Goal: Find specific page/section: Find specific page/section

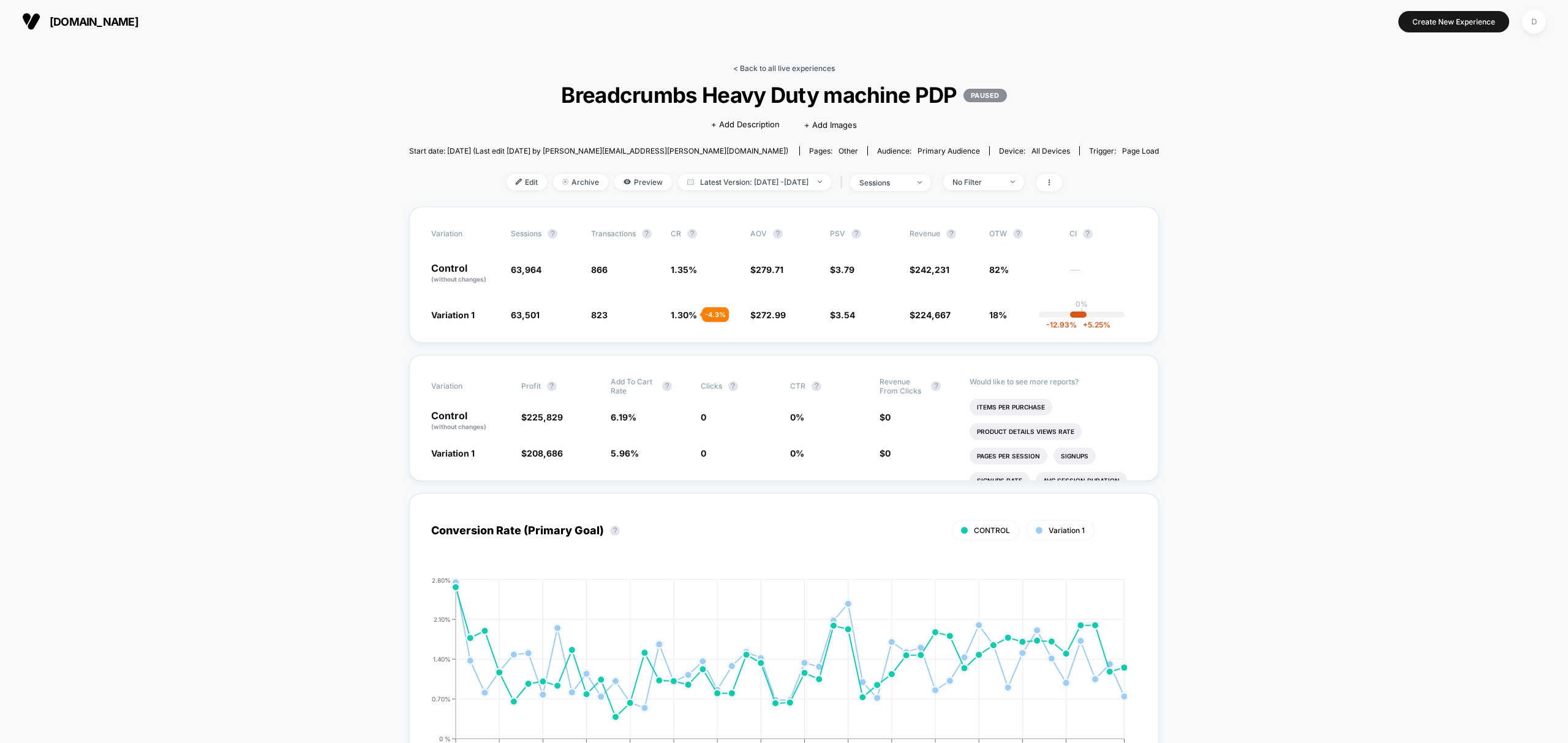
click at [780, 66] on link "< Back to all live experiences" at bounding box center [784, 68] width 102 height 9
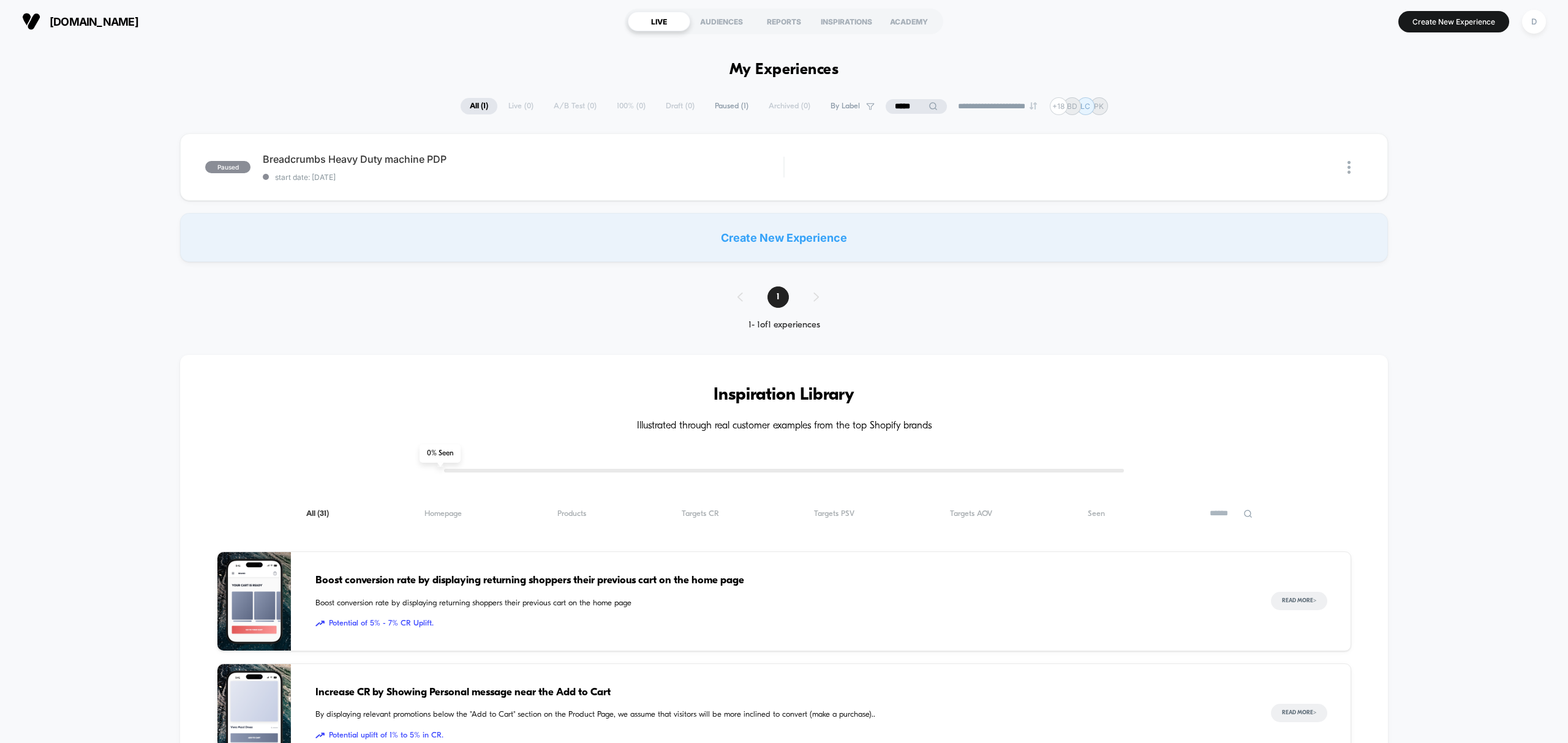
click at [578, 106] on div "**********" at bounding box center [784, 106] width 647 height 18
drag, startPoint x: 910, startPoint y: 105, endPoint x: 818, endPoint y: 93, distance: 92.8
click at [818, 93] on div "**********" at bounding box center [784, 701] width 1568 height 1315
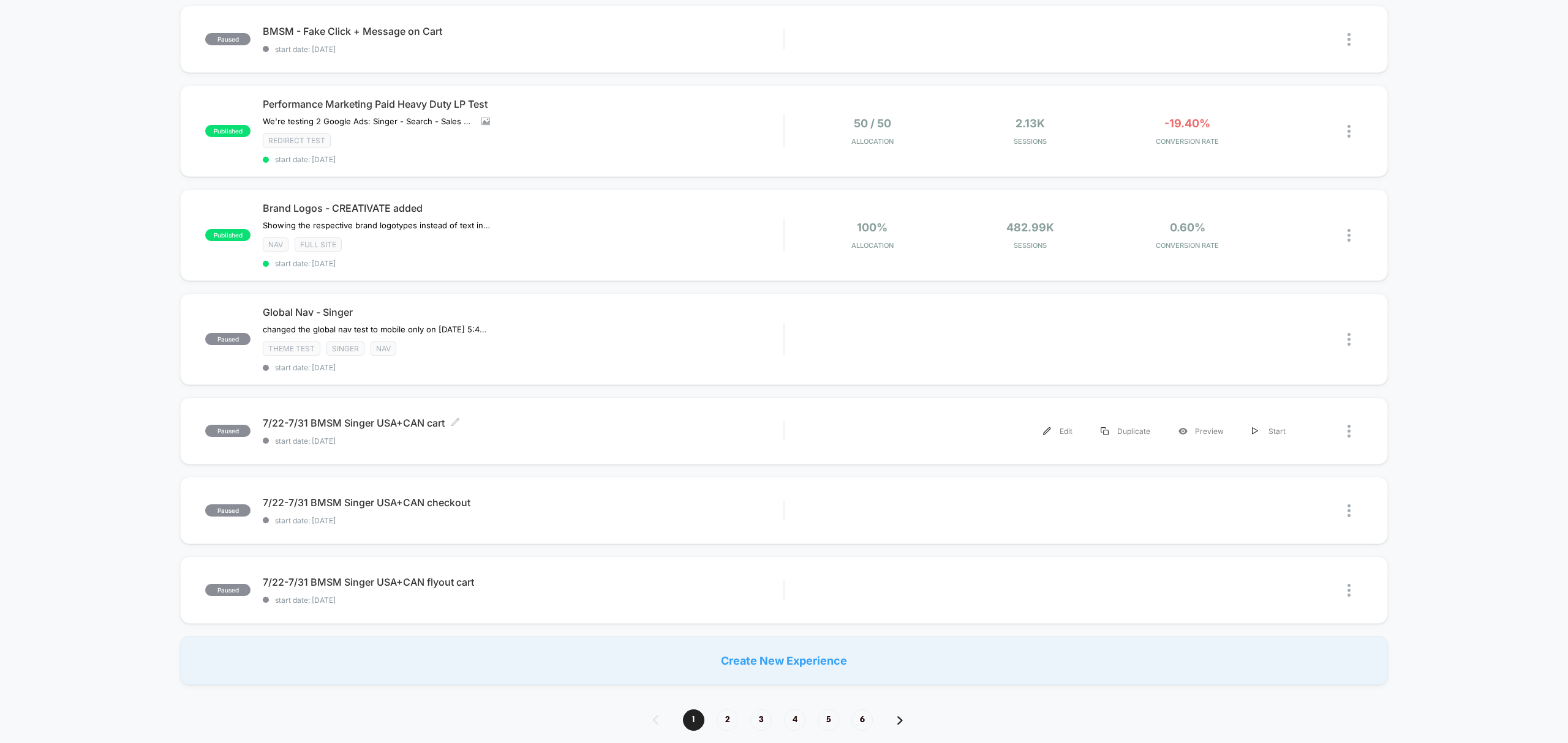
scroll to position [581, 0]
click at [724, 726] on span "2" at bounding box center [727, 719] width 21 height 21
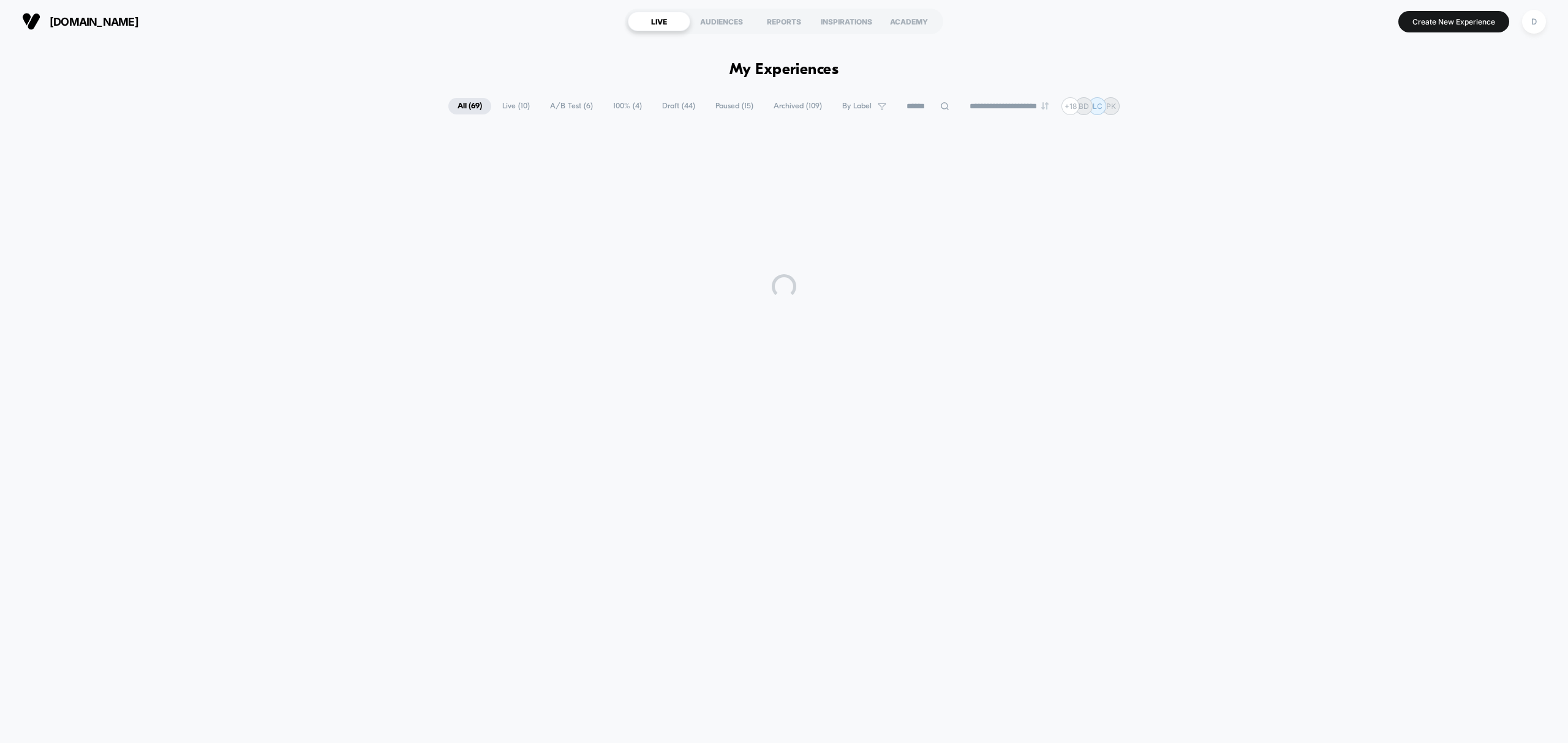
scroll to position [0, 0]
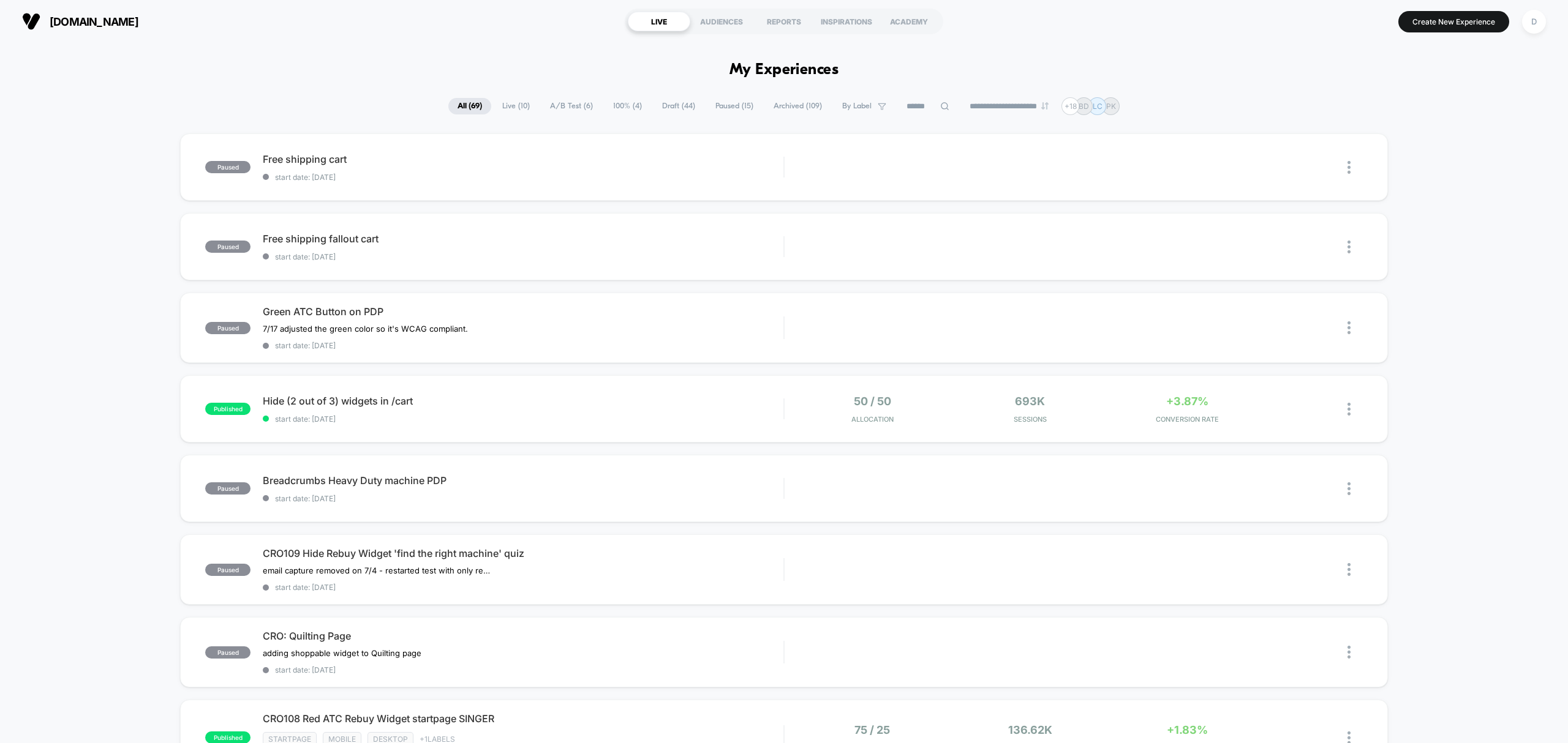
click at [515, 105] on span "Live ( 10 )" at bounding box center [515, 106] width 46 height 16
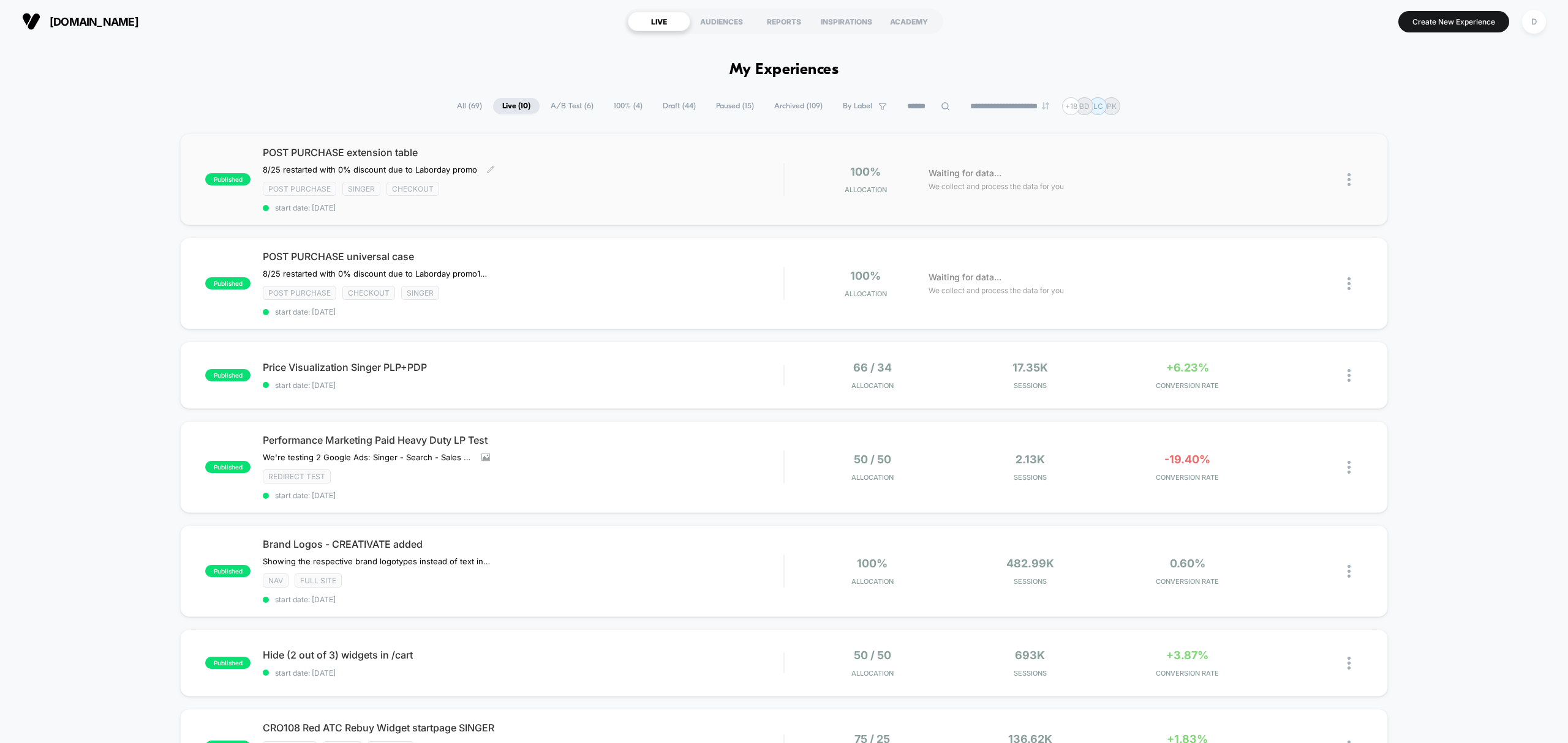
click at [571, 190] on div "Post Purchase Singer checkout" at bounding box center [523, 189] width 521 height 14
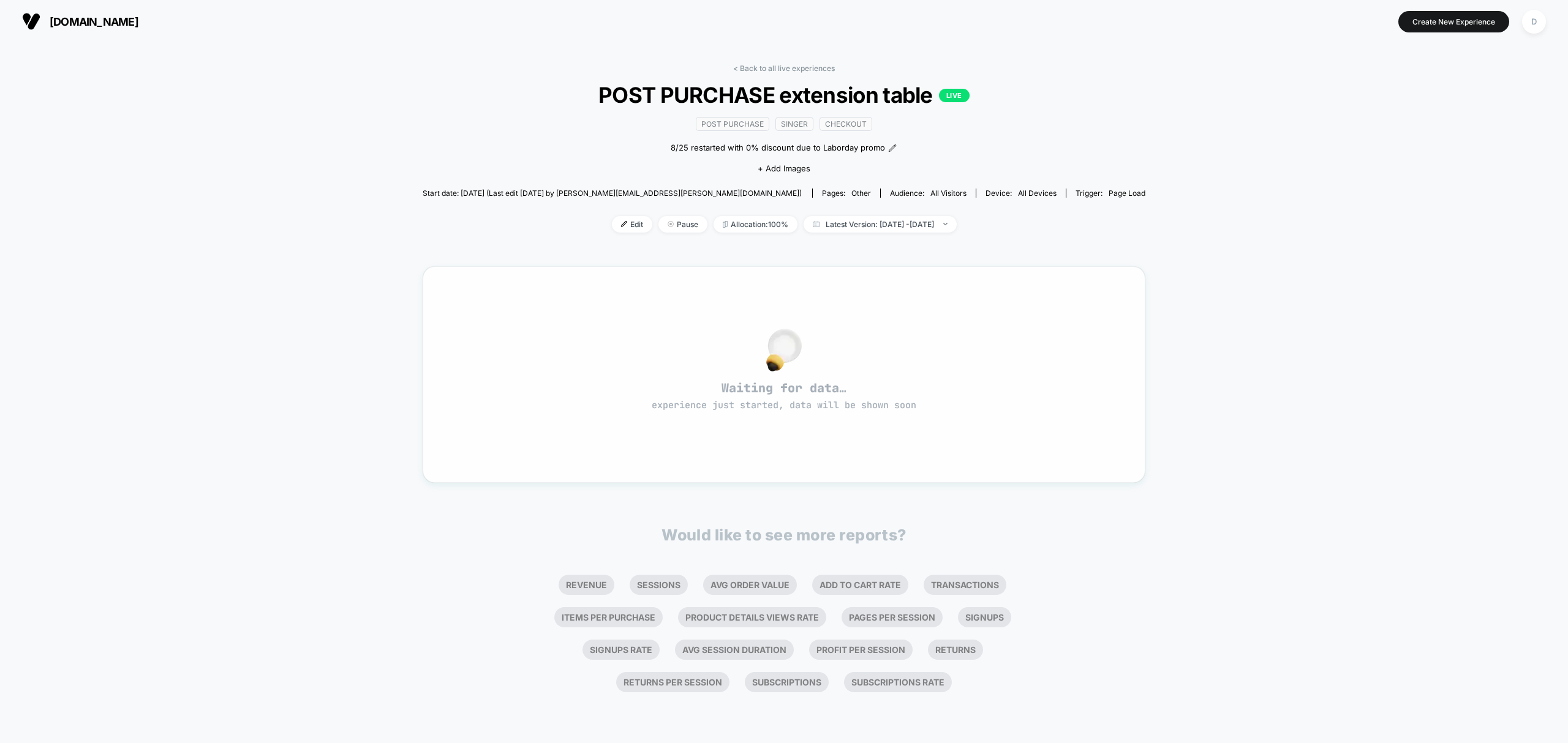
scroll to position [25, 0]
click at [763, 63] on link "< Back to all live experiences" at bounding box center [784, 68] width 102 height 9
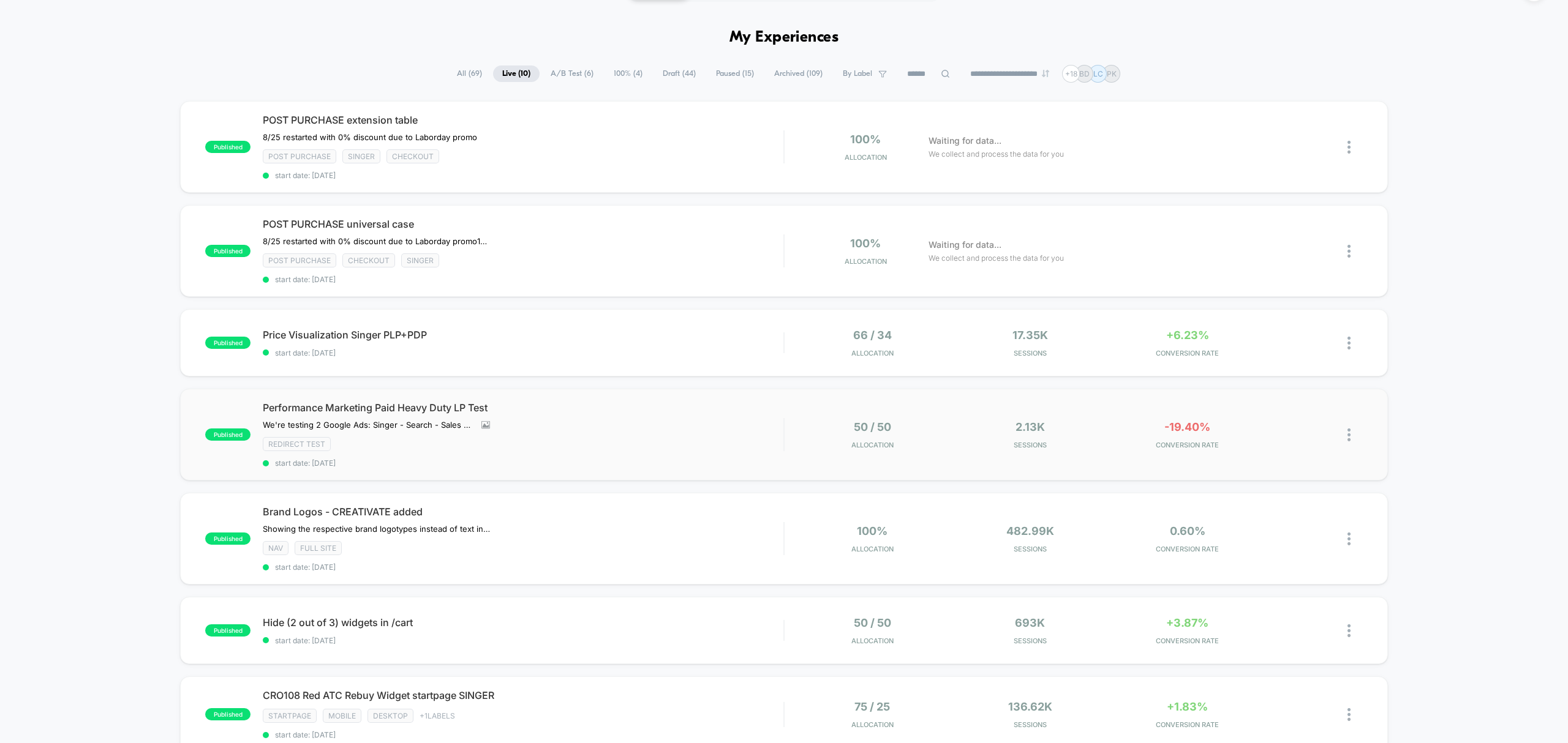
scroll to position [33, 0]
